Goal: Book appointment/travel/reservation

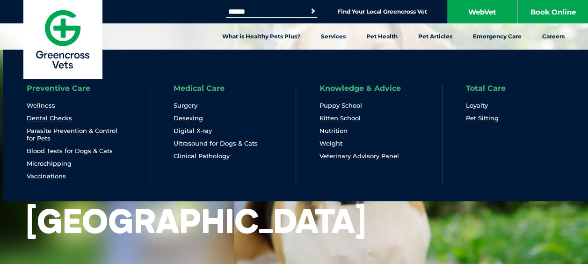
click at [56, 117] on link "Dental Checks" at bounding box center [49, 118] width 45 height 8
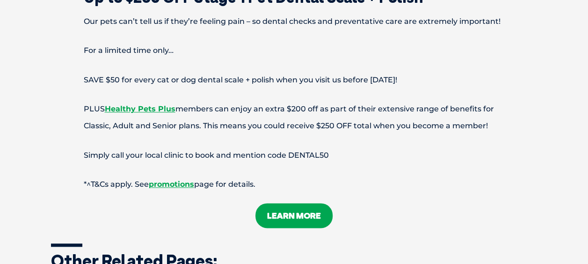
scroll to position [2292, 0]
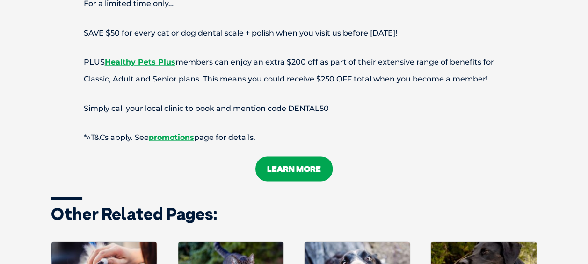
click at [305, 156] on link "LEARN MORE" at bounding box center [293, 168] width 77 height 25
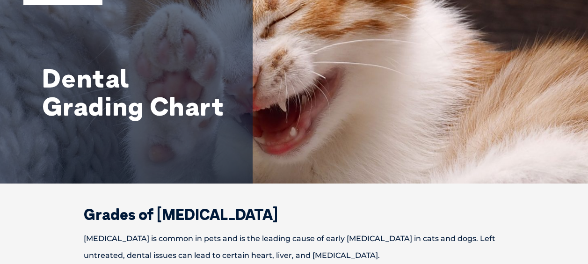
scroll to position [47, 0]
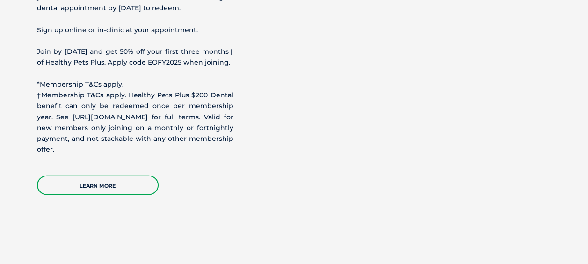
scroll to position [982, 0]
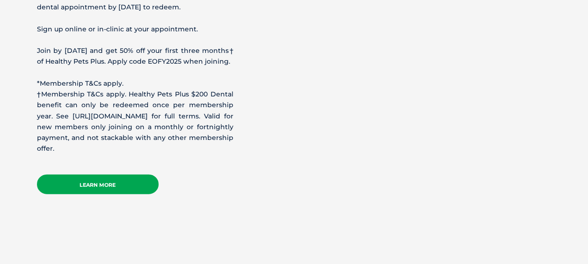
click at [85, 184] on link "Learn more" at bounding box center [98, 184] width 122 height 20
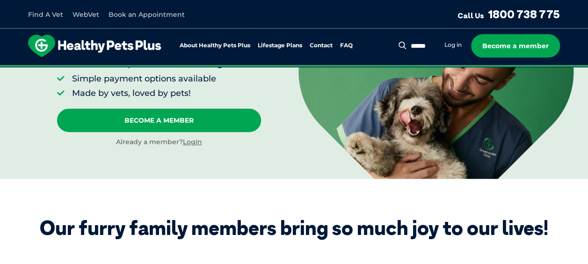
scroll to position [140, 0]
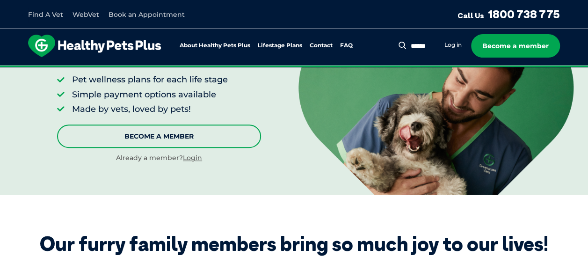
click at [172, 131] on link "Become A Member" at bounding box center [159, 135] width 204 height 23
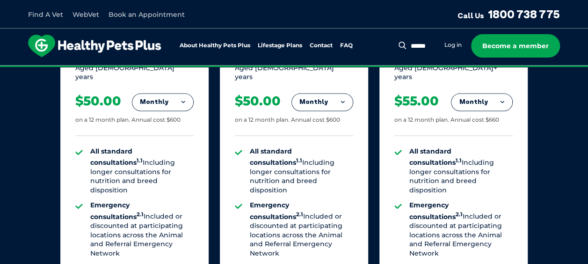
scroll to position [646, 0]
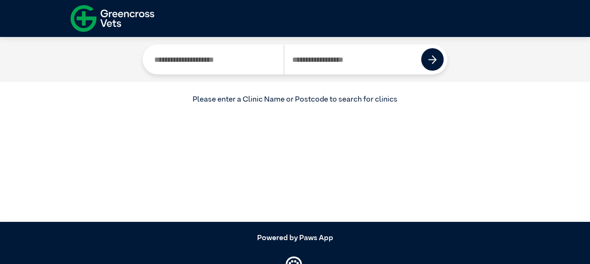
click at [348, 62] on input "Search by Postcode" at bounding box center [353, 59] width 138 height 30
click at [333, 63] on input "Search by Postcode" at bounding box center [353, 59] width 138 height 30
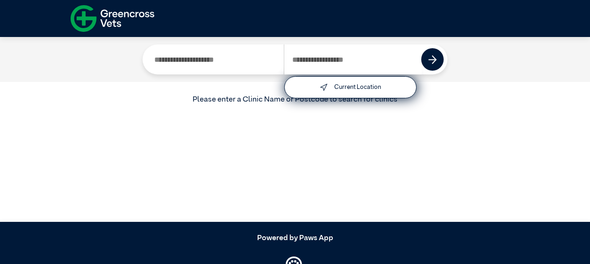
type input "****"
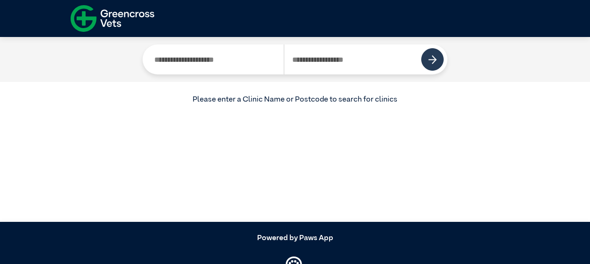
click at [433, 61] on img at bounding box center [432, 59] width 9 height 9
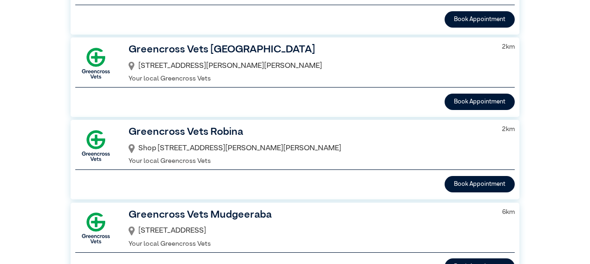
scroll to position [94, 0]
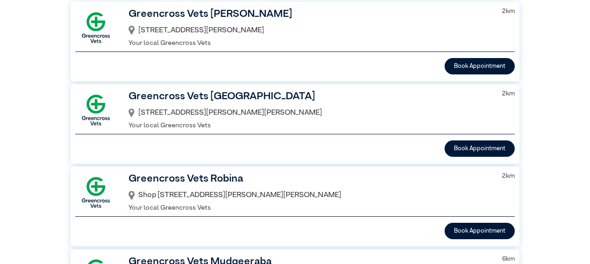
click at [240, 119] on div "[STREET_ADDRESS][PERSON_NAME][PERSON_NAME]" at bounding box center [310, 113] width 362 height 16
